Goal: Task Accomplishment & Management: Manage account settings

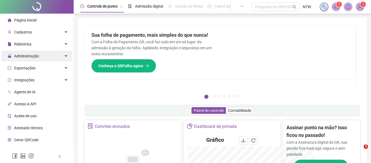
click at [28, 58] on span "Administração" at bounding box center [26, 56] width 25 height 4
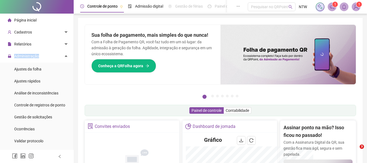
drag, startPoint x: 28, startPoint y: 58, endPoint x: 32, endPoint y: 62, distance: 6.2
click at [28, 57] on span "Administração" at bounding box center [26, 56] width 25 height 4
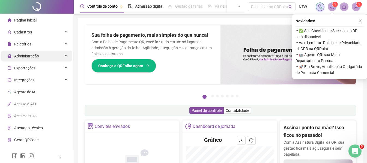
click at [29, 60] on span "Administração" at bounding box center [23, 56] width 31 height 11
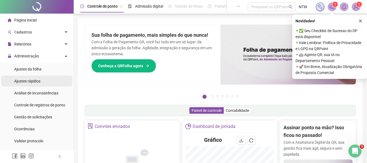
click at [30, 82] on span "Ajustes rápidos" at bounding box center [27, 81] width 26 height 4
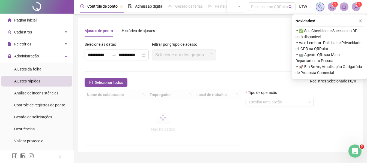
click at [362, 20] on icon "close" at bounding box center [361, 21] width 4 height 4
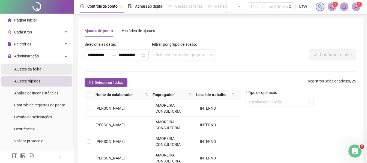
click at [38, 69] on span "Ajustes da folha" at bounding box center [27, 69] width 27 height 4
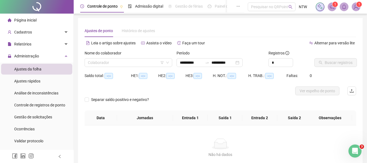
type input "**********"
click at [137, 62] on input "search" at bounding box center [126, 63] width 76 height 8
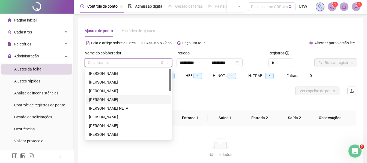
scroll to position [148, 0]
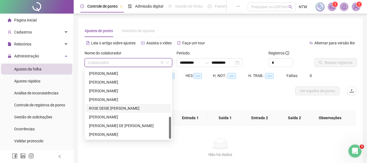
click at [124, 110] on div "ROSE DEISE [PERSON_NAME]" at bounding box center [128, 109] width 79 height 6
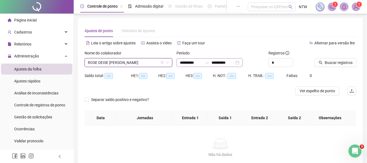
click at [214, 59] on div "**********" at bounding box center [210, 62] width 66 height 9
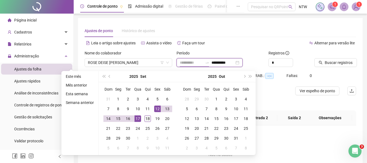
type input "**********"
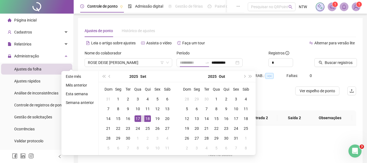
click at [147, 120] on div "18" at bounding box center [147, 119] width 7 height 7
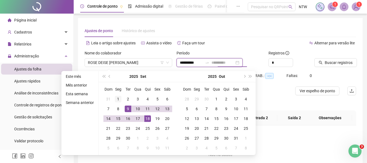
type input "**********"
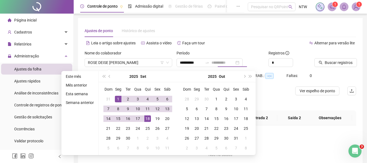
click at [117, 99] on div "1" at bounding box center [118, 99] width 7 height 7
type input "**********"
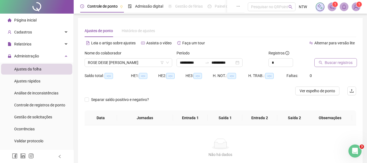
click at [332, 62] on span "Buscar registros" at bounding box center [339, 63] width 28 height 6
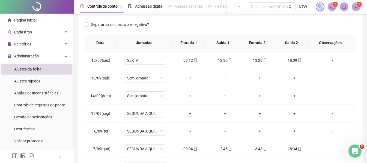
scroll to position [203, 0]
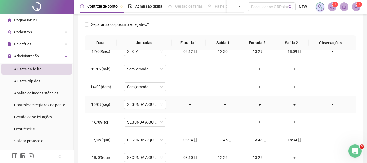
click at [328, 106] on div "-" at bounding box center [332, 105] width 32 height 6
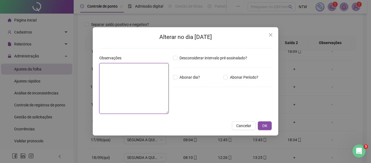
click at [135, 87] on textarea at bounding box center [133, 88] width 69 height 51
type textarea "*"
drag, startPoint x: 132, startPoint y: 69, endPoint x: 91, endPoint y: 70, distance: 41.2
click at [91, 70] on div "**********" at bounding box center [185, 81] width 371 height 163
type textarea "**********"
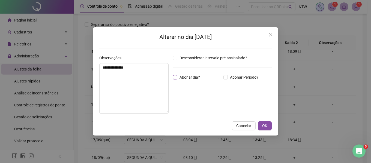
click at [197, 78] on span "Abonar dia?" at bounding box center [189, 78] width 25 height 6
click at [269, 124] on button "OK" at bounding box center [265, 126] width 14 height 9
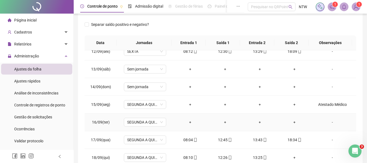
click at [330, 123] on div "-" at bounding box center [332, 123] width 32 height 6
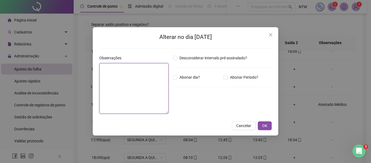
click at [150, 89] on textarea at bounding box center [133, 88] width 69 height 51
paste textarea "**********"
type textarea "**********"
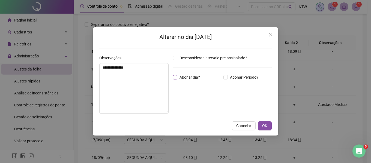
click at [189, 77] on span "Abonar dia?" at bounding box center [189, 78] width 25 height 6
click at [265, 126] on span "OK" at bounding box center [264, 126] width 5 height 6
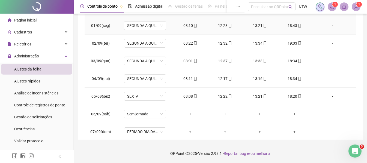
scroll to position [0, 0]
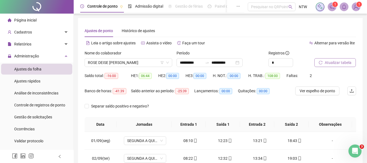
click at [341, 63] on span "Atualizar tabela" at bounding box center [338, 63] width 27 height 6
click at [153, 67] on div "Nome do colaborador [PERSON_NAME]" at bounding box center [128, 60] width 92 height 21
click at [155, 64] on span "ROSE DEISE [PERSON_NAME]" at bounding box center [128, 63] width 81 height 8
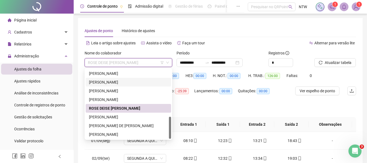
drag, startPoint x: 149, startPoint y: 83, endPoint x: 208, endPoint y: 76, distance: 59.9
click at [148, 82] on div "[PERSON_NAME]" at bounding box center [128, 82] width 79 height 6
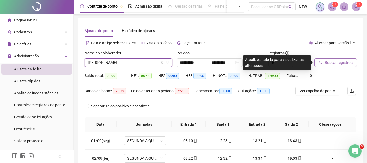
click at [345, 63] on span "Buscar registros" at bounding box center [339, 63] width 28 height 6
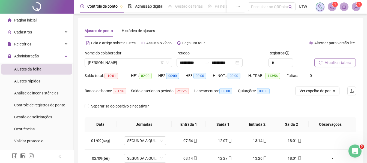
click at [345, 63] on span "Atualizar tabela" at bounding box center [338, 63] width 27 height 6
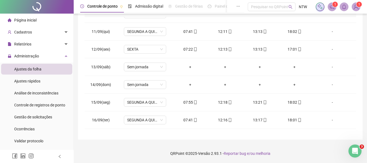
scroll to position [203, 0]
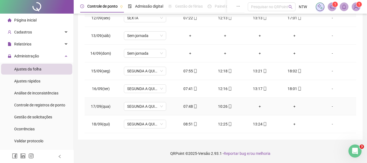
click at [330, 107] on div "-" at bounding box center [332, 107] width 32 height 6
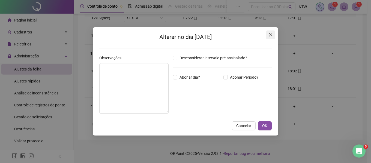
click at [272, 36] on icon "close" at bounding box center [270, 34] width 3 height 3
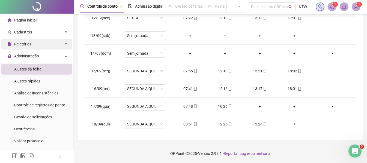
click at [38, 46] on div "Relatórios" at bounding box center [36, 44] width 71 height 11
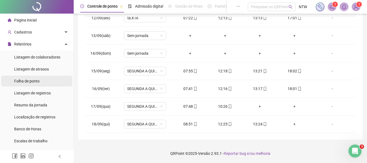
click at [37, 79] on span "Folha de ponto" at bounding box center [26, 81] width 25 height 4
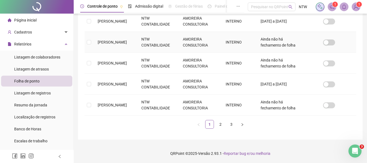
scroll to position [254, 0]
click at [221, 128] on link "2" at bounding box center [220, 125] width 8 height 8
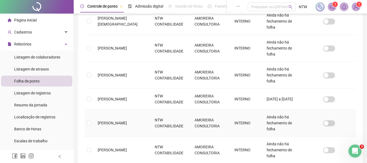
click at [192, 110] on td "AMOREIRA CONSULTORIA" at bounding box center [210, 123] width 40 height 27
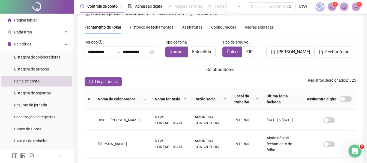
scroll to position [0, 0]
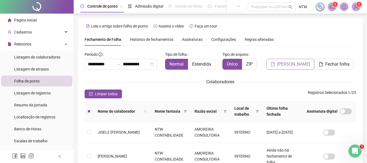
click at [292, 65] on span "[PERSON_NAME]" at bounding box center [293, 64] width 33 height 7
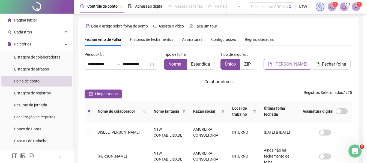
scroll to position [30, 0]
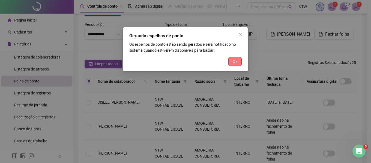
click at [237, 62] on span "Ok" at bounding box center [235, 62] width 5 height 6
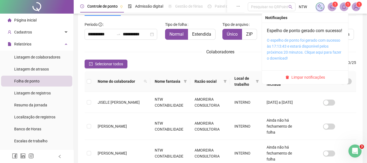
click at [298, 48] on link "O espelho de ponto foi gerado com sucesso às 17:13:43 e estará disponível pelos…" at bounding box center [304, 49] width 75 height 22
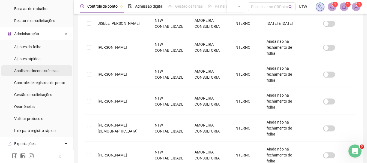
scroll to position [136, 0]
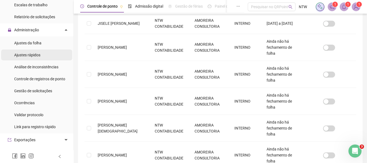
click at [34, 59] on div "Ajustes rápidos" at bounding box center [27, 55] width 26 height 11
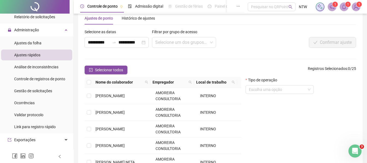
scroll to position [64, 0]
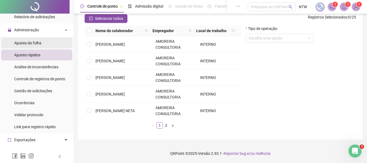
click at [36, 39] on div "Ajustes da folha" at bounding box center [27, 43] width 27 height 11
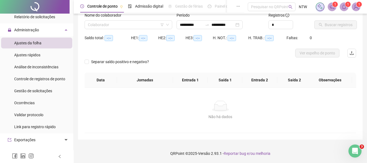
scroll to position [38, 0]
type input "**********"
click at [121, 21] on input "search" at bounding box center [126, 25] width 76 height 8
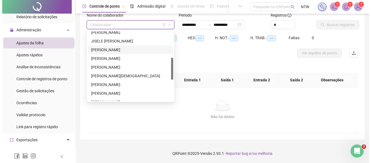
scroll to position [136, 0]
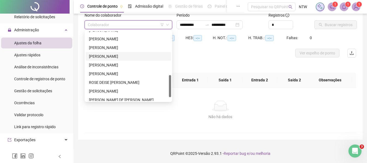
click at [128, 56] on div "[PERSON_NAME]" at bounding box center [128, 56] width 79 height 6
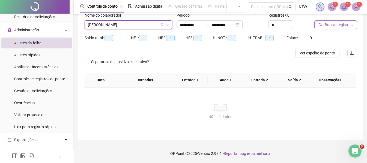
click at [340, 23] on span "Buscar registros" at bounding box center [339, 25] width 28 height 6
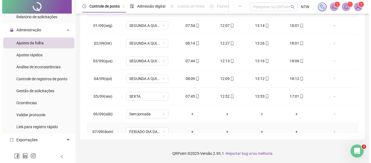
scroll to position [185, 0]
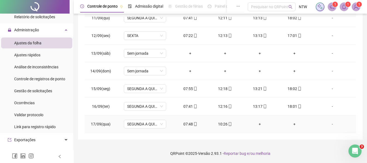
click at [331, 124] on div "-" at bounding box center [332, 124] width 32 height 6
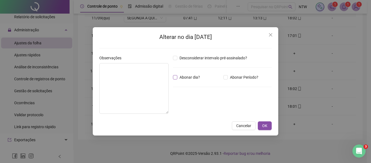
click at [186, 77] on span "Abonar dia?" at bounding box center [189, 78] width 25 height 6
click at [192, 78] on span "Abonar dia?" at bounding box center [189, 78] width 25 height 6
click at [232, 79] on span "Abonar Período?" at bounding box center [244, 78] width 33 height 6
drag, startPoint x: 195, startPoint y: 106, endPoint x: 156, endPoint y: 111, distance: 39.8
click at [156, 111] on div "Observações Desconsiderar intervalo pré-assinalado? Abonar dia? Abonar Período?…" at bounding box center [185, 86] width 177 height 63
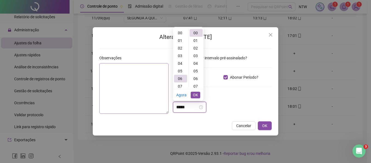
scroll to position [46, 0]
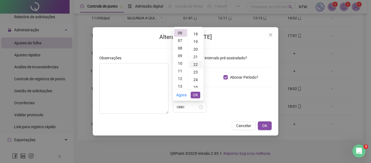
click at [197, 65] on div "22" at bounding box center [196, 65] width 13 height 8
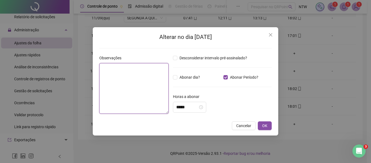
click at [146, 80] on textarea at bounding box center [133, 88] width 69 height 51
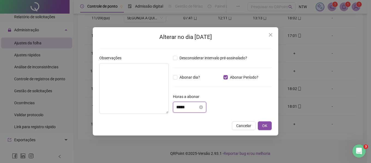
click at [182, 106] on input "*****" at bounding box center [187, 107] width 22 height 7
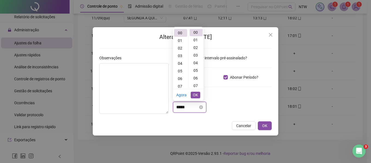
scroll to position [0, 0]
click at [179, 77] on div "06" at bounding box center [180, 79] width 13 height 8
click at [197, 64] on div "22" at bounding box center [196, 65] width 13 height 8
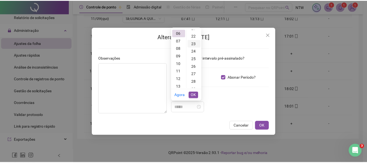
scroll to position [168, 0]
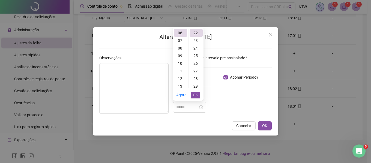
type input "*****"
click at [196, 94] on span "OK" at bounding box center [195, 95] width 5 height 6
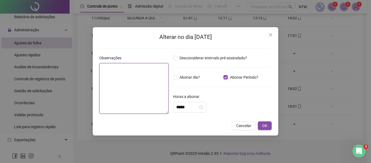
click at [140, 94] on textarea at bounding box center [133, 88] width 69 height 51
type textarea "*"
paste textarea "**********"
type textarea "**********"
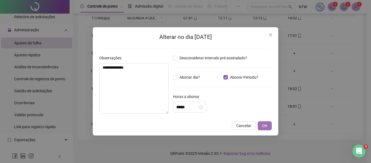
click at [265, 126] on span "OK" at bounding box center [264, 126] width 5 height 6
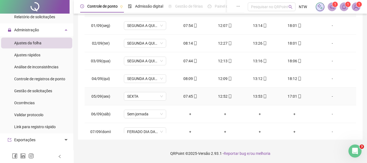
scroll to position [0, 0]
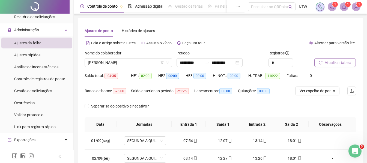
click at [339, 61] on span "Atualizar tabela" at bounding box center [338, 63] width 27 height 6
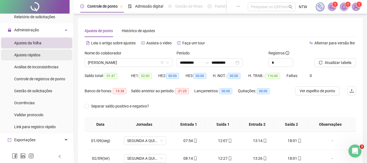
click at [27, 55] on span "Ajustes rápidos" at bounding box center [27, 55] width 26 height 4
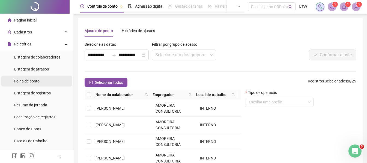
click at [36, 80] on span "Folha de ponto" at bounding box center [26, 81] width 25 height 4
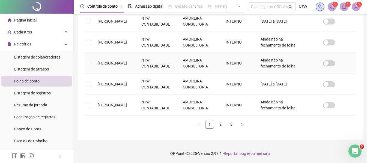
scroll to position [258, 0]
click at [223, 124] on link "2" at bounding box center [220, 125] width 8 height 8
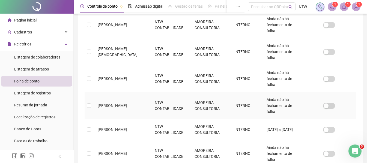
scroll to position [194, 0]
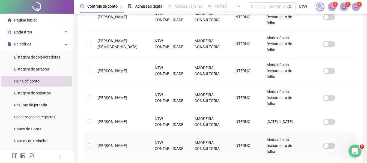
click at [192, 133] on td "AMOREIRA CONSULTORIA" at bounding box center [210, 146] width 40 height 27
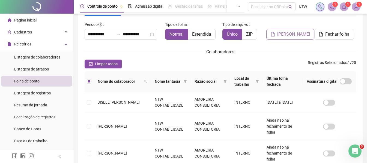
click at [287, 36] on span "[PERSON_NAME]" at bounding box center [293, 34] width 33 height 7
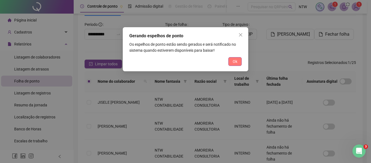
click at [234, 60] on span "Ok" at bounding box center [235, 62] width 5 height 6
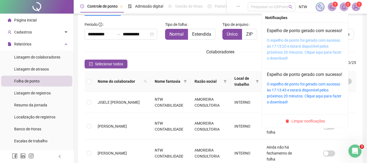
click at [308, 47] on link "O espelho de ponto foi gerado com sucesso às 17:15:20 e estará disponível pelos…" at bounding box center [304, 49] width 75 height 22
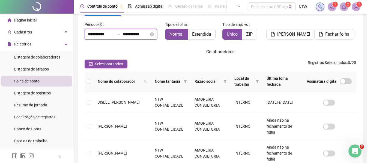
click at [131, 34] on input "**********" at bounding box center [136, 34] width 26 height 7
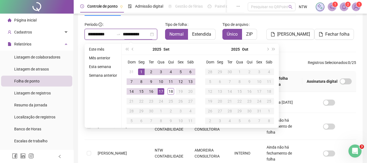
type input "**********"
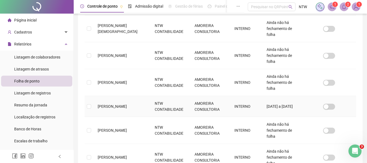
scroll to position [216, 0]
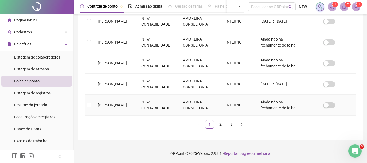
click at [189, 114] on td "AMOREIRA CONSULTORIA" at bounding box center [199, 105] width 43 height 21
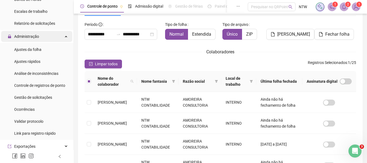
scroll to position [136, 0]
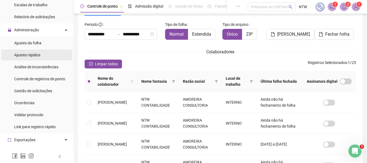
click at [34, 56] on span "Ajustes rápidos" at bounding box center [27, 55] width 26 height 4
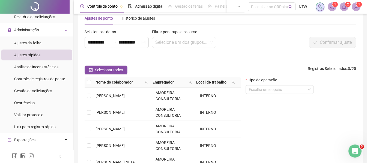
scroll to position [30, 0]
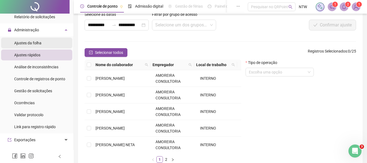
click at [33, 43] on span "Ajustes da folha" at bounding box center [27, 43] width 27 height 4
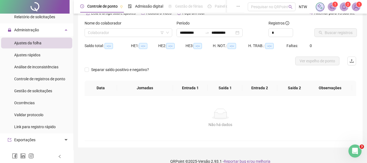
type input "**********"
click at [127, 34] on input "search" at bounding box center [126, 33] width 76 height 8
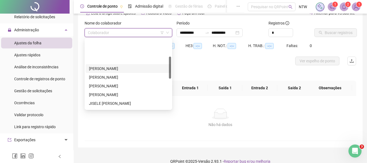
scroll to position [55, 0]
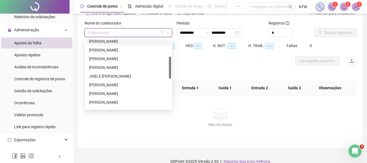
click at [136, 68] on div "[PERSON_NAME]" at bounding box center [128, 68] width 79 height 6
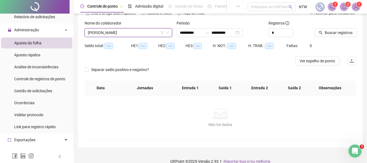
scroll to position [38, 0]
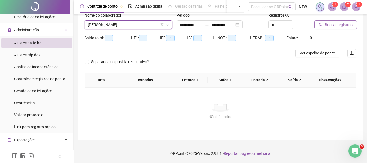
click at [341, 25] on span "Buscar registros" at bounding box center [339, 25] width 28 height 6
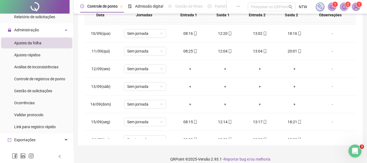
scroll to position [158, 0]
click at [328, 70] on div "-" at bounding box center [332, 69] width 32 height 6
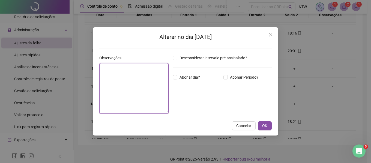
click at [145, 77] on textarea at bounding box center [133, 88] width 69 height 51
type textarea "*"
paste textarea "**********"
type textarea "**********"
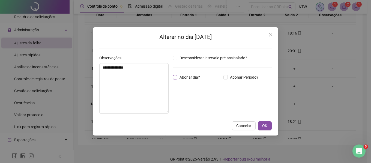
click at [191, 78] on span "Abonar dia?" at bounding box center [189, 78] width 25 height 6
click at [268, 126] on button "OK" at bounding box center [265, 126] width 14 height 9
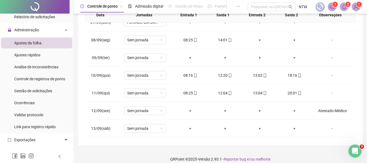
scroll to position [103, 0]
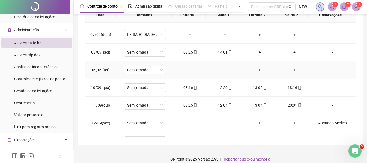
click at [329, 70] on div "-" at bounding box center [332, 70] width 32 height 6
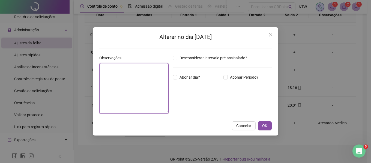
click at [133, 81] on textarea at bounding box center [133, 88] width 69 height 51
paste textarea "**********"
type textarea "**********"
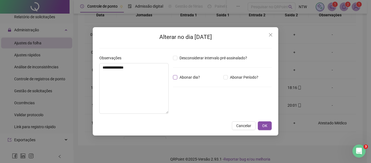
drag, startPoint x: 188, startPoint y: 79, endPoint x: 196, endPoint y: 79, distance: 8.2
click at [188, 79] on span "Abonar dia?" at bounding box center [189, 78] width 25 height 6
click at [265, 126] on span "OK" at bounding box center [264, 126] width 5 height 6
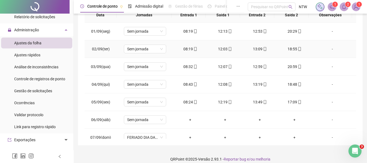
scroll to position [28, 0]
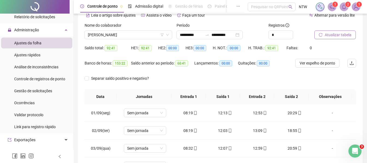
click at [335, 39] on button "Atualizar tabela" at bounding box center [334, 35] width 41 height 9
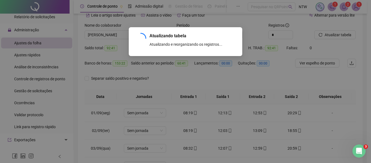
click at [334, 36] on div "Atualizando tabela Atualizando e reorganizando os registros... OK" at bounding box center [185, 81] width 371 height 163
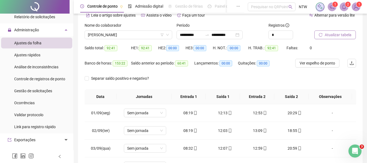
click at [334, 35] on span "Atualizar tabela" at bounding box center [338, 35] width 27 height 6
click at [339, 35] on span "Atualizar tabela" at bounding box center [338, 35] width 27 height 6
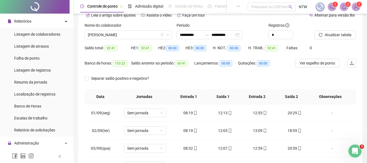
scroll to position [0, 0]
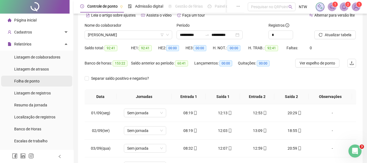
click at [43, 84] on li "Folha de ponto" at bounding box center [36, 81] width 71 height 11
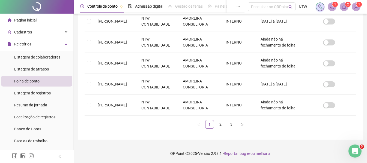
scroll to position [242, 0]
click at [176, 116] on td "NTW CONTABILIDADE" at bounding box center [157, 105] width 41 height 21
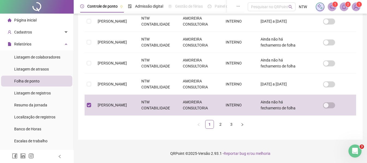
scroll to position [30, 0]
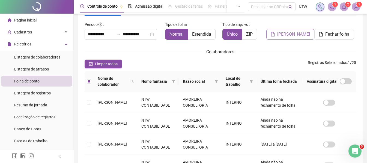
click at [304, 35] on span "[PERSON_NAME]" at bounding box center [293, 34] width 33 height 7
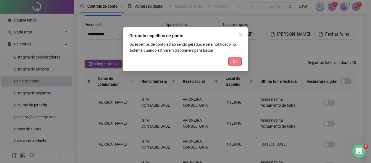
click at [235, 60] on span "Ok" at bounding box center [235, 62] width 5 height 6
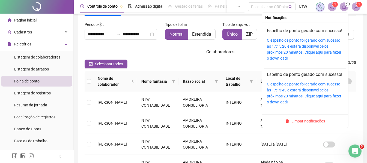
click at [344, 6] on icon "bell" at bounding box center [344, 6] width 5 height 5
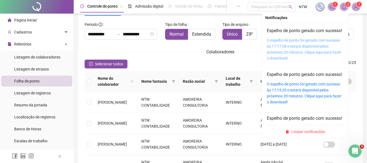
click at [304, 55] on link "O espelho de ponto foi gerado com sucesso às 17:17:38 e estará disponível pelos…" at bounding box center [304, 49] width 75 height 22
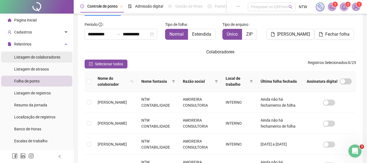
scroll to position [3, 0]
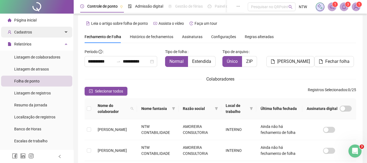
click at [35, 31] on div "Cadastros" at bounding box center [36, 32] width 71 height 11
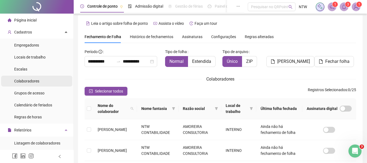
click at [35, 79] on span "Colaboradores" at bounding box center [26, 81] width 25 height 4
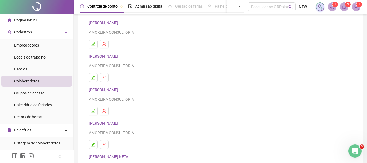
scroll to position [100, 0]
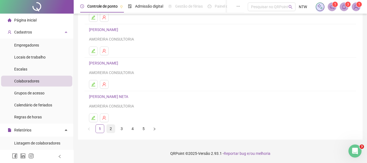
click at [113, 129] on link "2" at bounding box center [111, 129] width 8 height 8
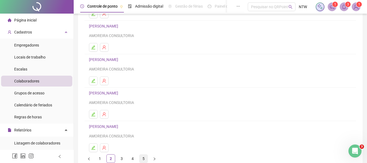
scroll to position [82, 0]
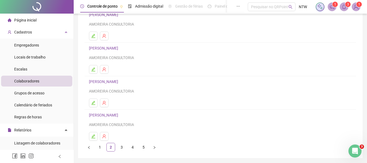
click at [120, 115] on link "[PERSON_NAME]" at bounding box center [104, 115] width 31 height 4
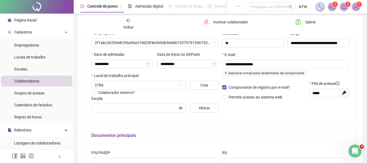
scroll to position [85, 0]
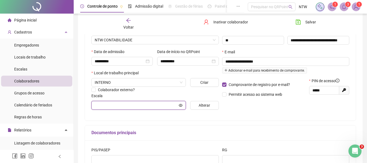
click at [166, 104] on input "text" at bounding box center [136, 106] width 83 height 6
click at [203, 108] on span "Alterar" at bounding box center [204, 106] width 11 height 6
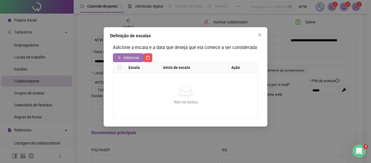
click at [135, 58] on span "Adicionar" at bounding box center [131, 58] width 16 height 6
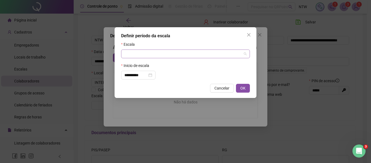
click at [142, 53] on input "search" at bounding box center [182, 54] width 117 height 8
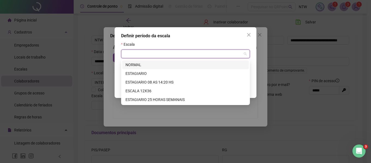
click at [138, 66] on div "NORMAL" at bounding box center [186, 65] width 120 height 6
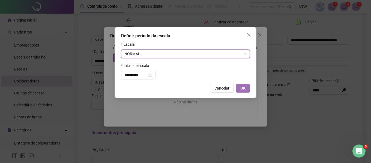
click at [246, 88] on button "OK" at bounding box center [243, 88] width 14 height 9
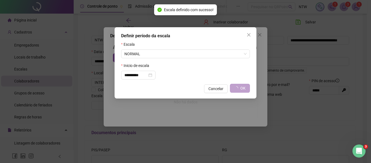
type input "******"
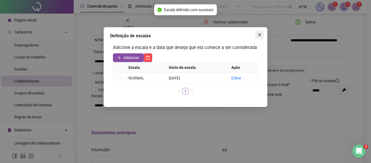
click at [258, 35] on icon "close" at bounding box center [260, 35] width 4 height 4
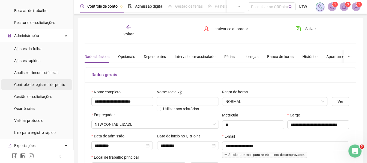
scroll to position [218, 0]
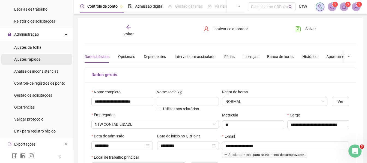
click at [37, 62] on span "Ajustes rápidos" at bounding box center [27, 59] width 26 height 4
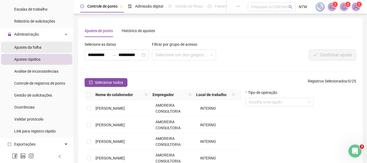
click at [37, 49] on span "Ajustes da folha" at bounding box center [27, 47] width 27 height 4
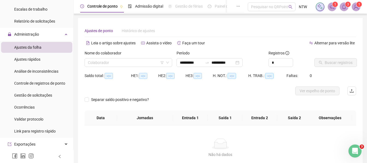
type input "**********"
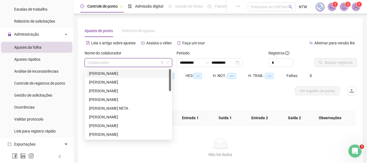
click at [118, 63] on input "search" at bounding box center [126, 63] width 76 height 8
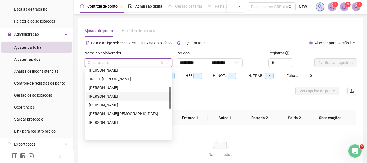
scroll to position [55, 0]
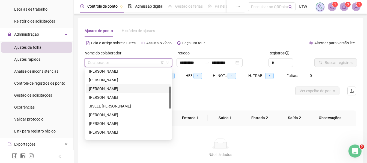
click at [113, 90] on div "[PERSON_NAME]" at bounding box center [128, 89] width 79 height 6
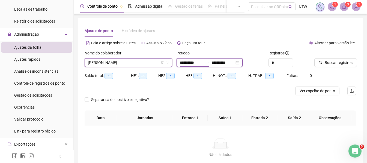
click at [187, 62] on input "**********" at bounding box center [191, 63] width 23 height 6
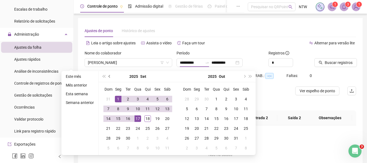
click at [109, 76] on span "prev-year" at bounding box center [110, 76] width 3 height 3
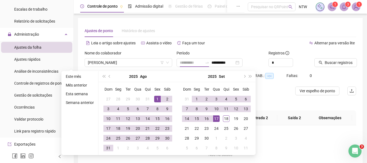
type input "**********"
click at [159, 100] on div "1" at bounding box center [157, 99] width 7 height 7
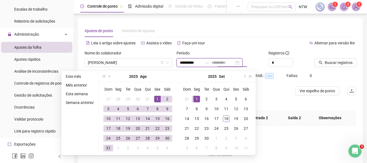
type input "**********"
click at [111, 147] on div "31" at bounding box center [108, 148] width 7 height 7
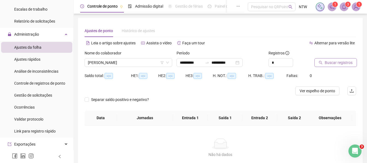
click at [334, 63] on span "Buscar registros" at bounding box center [339, 63] width 28 height 6
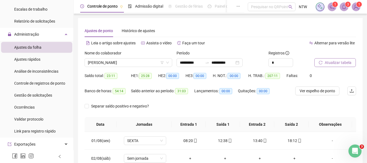
click at [334, 62] on span "Atualizar tabela" at bounding box center [338, 63] width 27 height 6
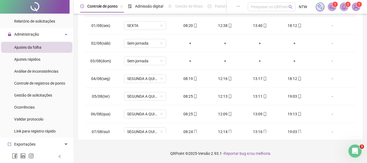
scroll to position [0, 0]
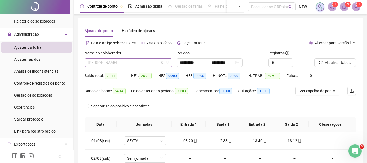
click at [142, 61] on span "[PERSON_NAME]" at bounding box center [128, 63] width 81 height 8
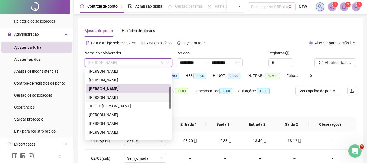
click at [125, 97] on div "[PERSON_NAME]" at bounding box center [128, 98] width 79 height 6
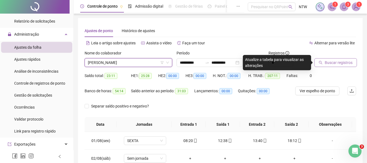
click at [335, 62] on span "Buscar registros" at bounding box center [339, 63] width 28 height 6
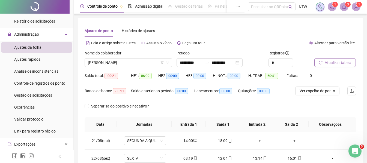
click at [335, 61] on span "Atualizar tabela" at bounding box center [338, 63] width 27 height 6
click at [341, 61] on span "Atualizar tabela" at bounding box center [338, 63] width 27 height 6
click at [133, 62] on span "[PERSON_NAME]" at bounding box center [128, 63] width 81 height 8
click at [205, 66] on div "**********" at bounding box center [210, 62] width 66 height 9
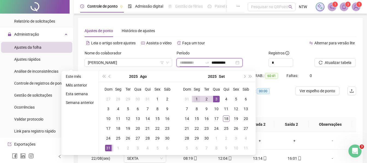
type input "**********"
click at [198, 98] on div "1" at bounding box center [197, 99] width 7 height 7
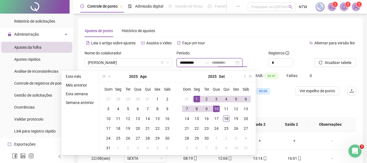
type input "**********"
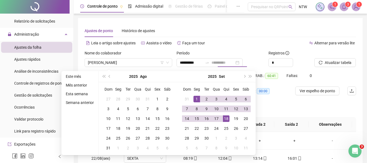
click at [228, 118] on div "18" at bounding box center [226, 119] width 7 height 7
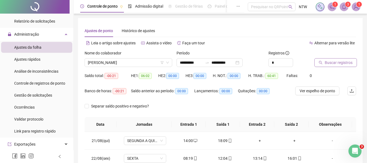
click at [330, 59] on button "Buscar registros" at bounding box center [335, 62] width 43 height 9
click at [332, 63] on span "Atualizar tabela" at bounding box center [338, 63] width 27 height 6
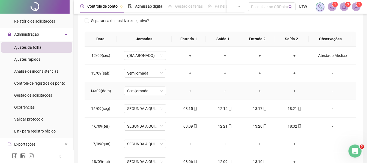
scroll to position [203, 0]
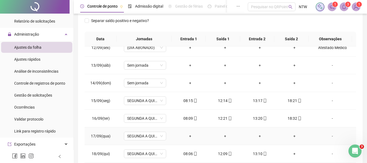
click at [330, 137] on div "-" at bounding box center [332, 136] width 32 height 6
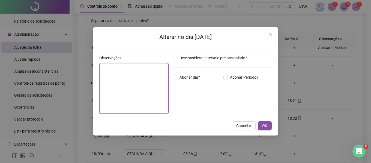
click at [132, 89] on textarea at bounding box center [133, 88] width 69 height 51
type textarea "*******"
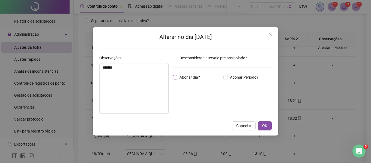
click at [190, 79] on span "Abonar dia?" at bounding box center [189, 78] width 25 height 6
click at [264, 124] on span "OK" at bounding box center [264, 126] width 5 height 6
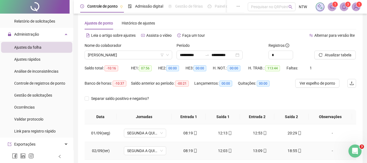
scroll to position [6, 0]
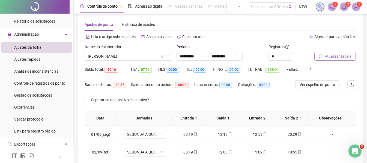
click at [338, 57] on span "Atualizar tabela" at bounding box center [338, 56] width 27 height 6
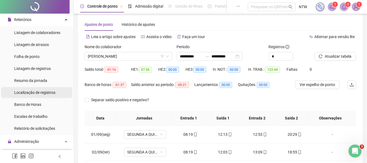
scroll to position [109, 0]
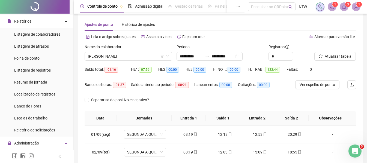
click at [36, 52] on ul "Listagem de colaboradores Listagem de atrasos Folha de ponto Listagem de regist…" at bounding box center [36, 82] width 73 height 109
click at [36, 58] on span "Folha de ponto" at bounding box center [26, 58] width 25 height 4
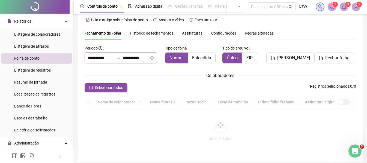
scroll to position [30, 0]
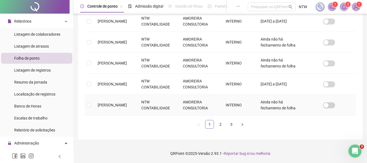
click at [132, 103] on td "[PERSON_NAME]" at bounding box center [115, 105] width 44 height 21
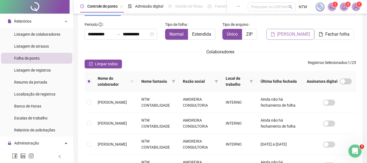
click at [287, 37] on span "[PERSON_NAME]" at bounding box center [293, 34] width 33 height 7
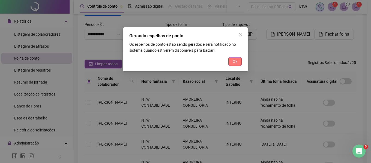
click at [233, 61] on span "Ok" at bounding box center [235, 62] width 5 height 6
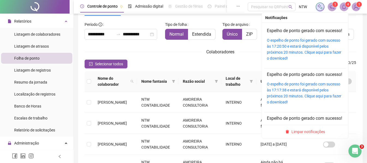
drag, startPoint x: 344, startPoint y: 6, endPoint x: 349, endPoint y: 10, distance: 6.2
click at [344, 6] on icon "bell" at bounding box center [344, 6] width 5 height 5
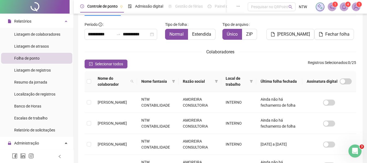
drag, startPoint x: 347, startPoint y: 5, endPoint x: 347, endPoint y: 9, distance: 3.8
click at [347, 5] on sup "4" at bounding box center [347, 4] width 5 height 5
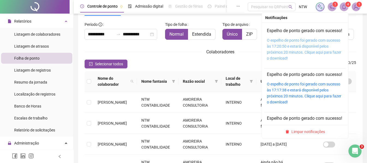
click at [315, 46] on link "O espelho de ponto foi gerado com sucesso às 17:20:50 e estará disponível pelos…" at bounding box center [304, 49] width 75 height 22
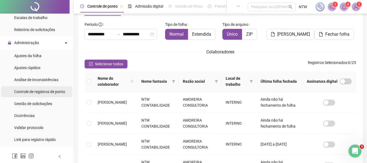
scroll to position [218, 0]
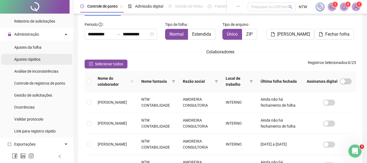
click at [42, 62] on li "Ajustes rápidos" at bounding box center [36, 59] width 71 height 11
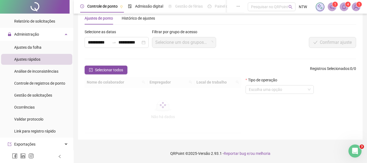
scroll to position [30, 0]
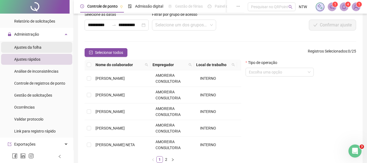
click at [44, 51] on li "Ajustes da folha" at bounding box center [36, 47] width 71 height 11
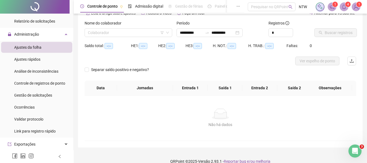
type input "**********"
click at [143, 35] on input "search" at bounding box center [126, 33] width 76 height 8
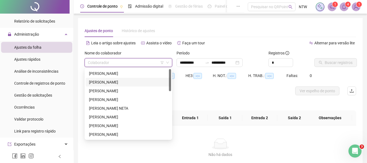
scroll to position [55, 0]
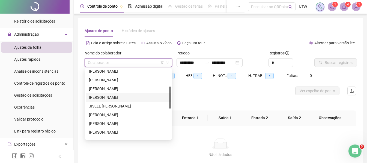
click at [118, 96] on div "[PERSON_NAME]" at bounding box center [128, 98] width 79 height 6
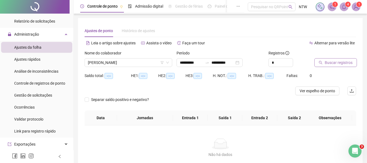
click at [337, 63] on span "Buscar registros" at bounding box center [339, 63] width 28 height 6
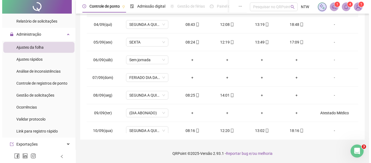
scroll to position [49, 0]
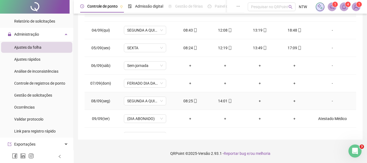
click at [331, 102] on div "-" at bounding box center [332, 101] width 32 height 6
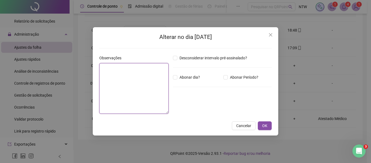
click at [143, 82] on textarea at bounding box center [133, 88] width 69 height 51
paste textarea "**********"
type textarea "**********"
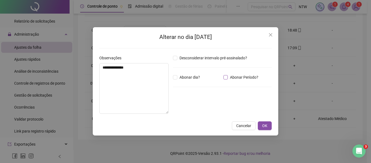
click at [231, 77] on span "Abonar Período?" at bounding box center [244, 78] width 33 height 6
click at [183, 109] on input "*****" at bounding box center [187, 107] width 22 height 7
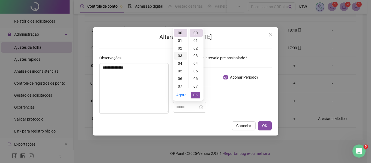
click at [178, 54] on div "03" at bounding box center [180, 56] width 13 height 8
click at [195, 52] on div "24" at bounding box center [196, 53] width 13 height 8
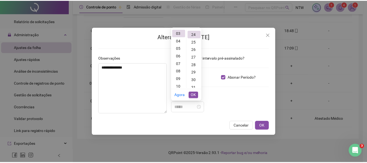
scroll to position [183, 0]
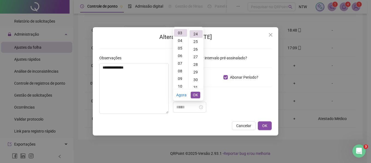
type input "*****"
click at [199, 94] on button "OK" at bounding box center [196, 95] width 10 height 7
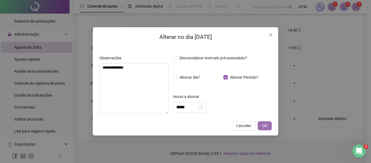
click at [261, 124] on button "OK" at bounding box center [265, 126] width 14 height 9
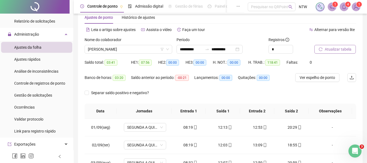
scroll to position [0, 0]
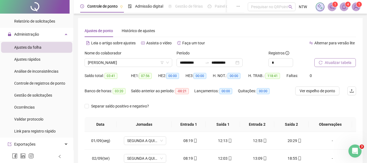
click at [339, 62] on span "Atualizar tabela" at bounding box center [338, 63] width 27 height 6
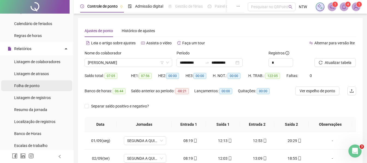
scroll to position [82, 0]
click at [31, 84] on span "Folha de ponto" at bounding box center [26, 86] width 25 height 4
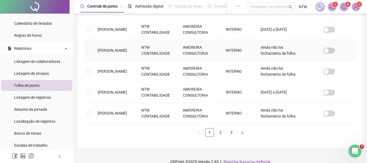
scroll to position [244, 0]
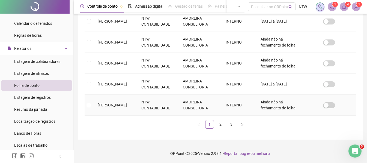
click at [137, 116] on td "[PERSON_NAME]" at bounding box center [115, 105] width 44 height 21
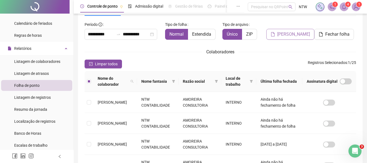
click at [299, 38] on button "[PERSON_NAME]" at bounding box center [290, 34] width 48 height 11
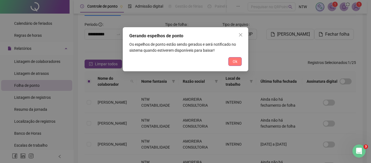
click at [237, 63] on button "Ok" at bounding box center [234, 61] width 13 height 9
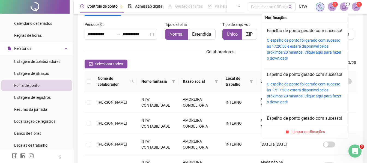
click at [345, 5] on icon "bell" at bounding box center [344, 6] width 4 height 5
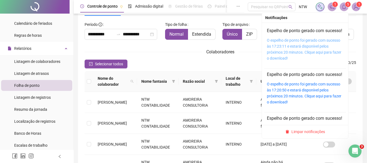
click at [303, 46] on link "O espelho de ponto foi gerado com sucesso às 17:23:11 e estará disponível pelos…" at bounding box center [304, 49] width 75 height 22
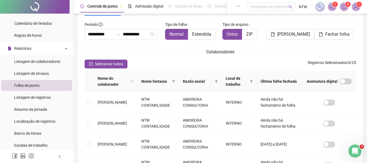
scroll to position [0, 0]
